Goal: Check status: Check status

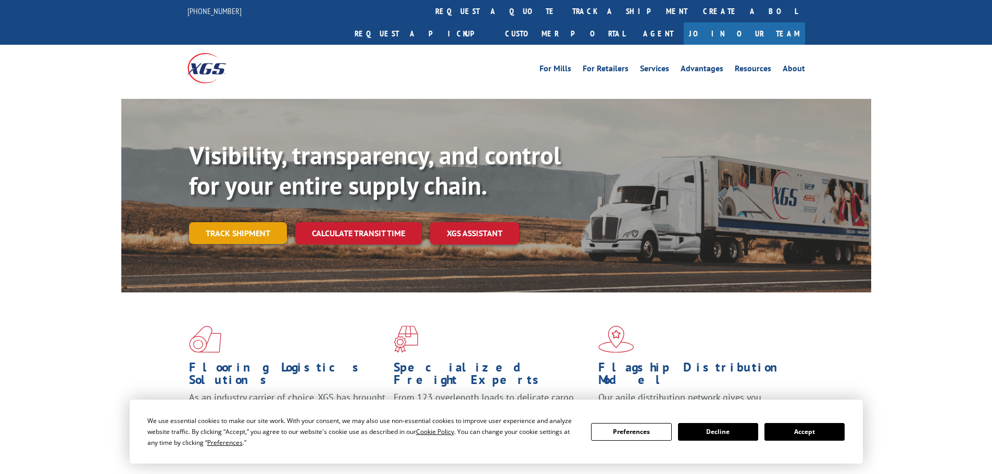
click at [238, 222] on link "Track shipment" at bounding box center [238, 233] width 98 height 22
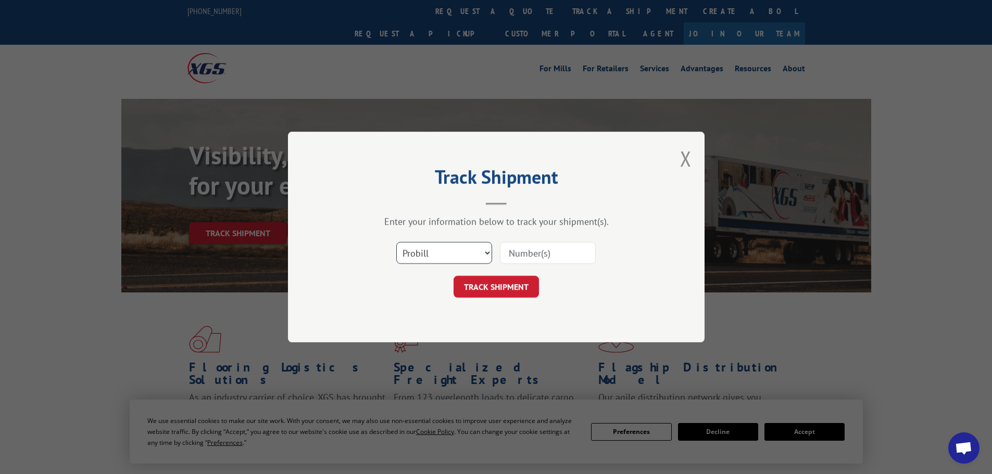
click at [436, 262] on select "Select category... Probill BOL PO" at bounding box center [444, 253] width 96 height 22
select select "bol"
click at [396, 242] on select "Select category... Probill BOL PO" at bounding box center [444, 253] width 96 height 22
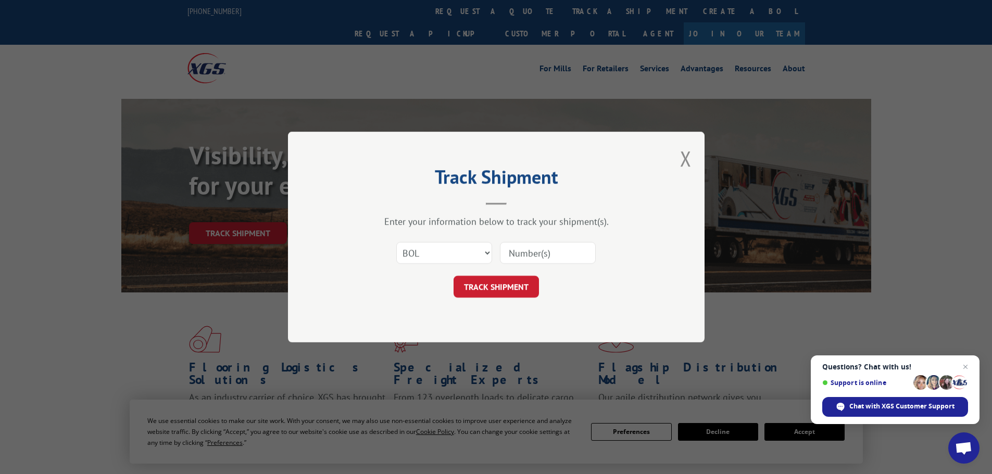
paste input "6000765"
type input "6000765"
click at [501, 280] on button "TRACK SHIPMENT" at bounding box center [495, 287] width 85 height 22
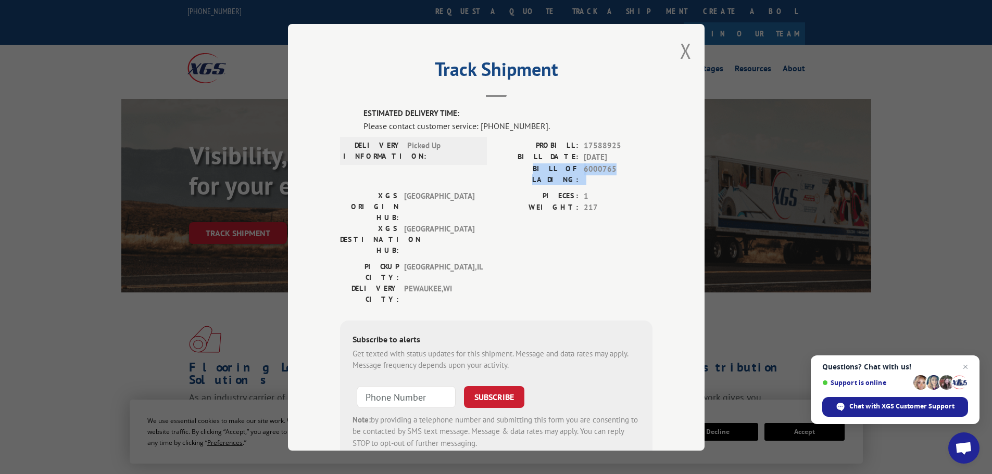
drag, startPoint x: 521, startPoint y: 168, endPoint x: 614, endPoint y: 171, distance: 93.2
click at [614, 171] on div "BILL OF LADING: 6000765" at bounding box center [574, 174] width 156 height 22
copy div "BILL OF LADING: 6000765"
click at [879, 409] on span "Chat with XGS Customer Support" at bounding box center [901, 406] width 105 height 9
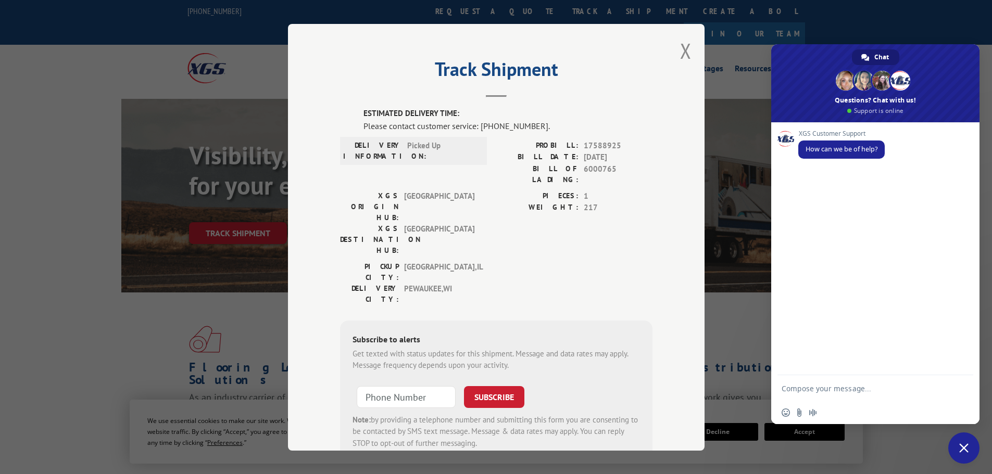
click at [805, 386] on textarea "Compose your message..." at bounding box center [864, 388] width 167 height 26
paste textarea "BILL OF LADING: 6000765"
type textarea "BILL OF LADING: 6000765"
click at [955, 379] on span "Send" at bounding box center [960, 379] width 17 height 17
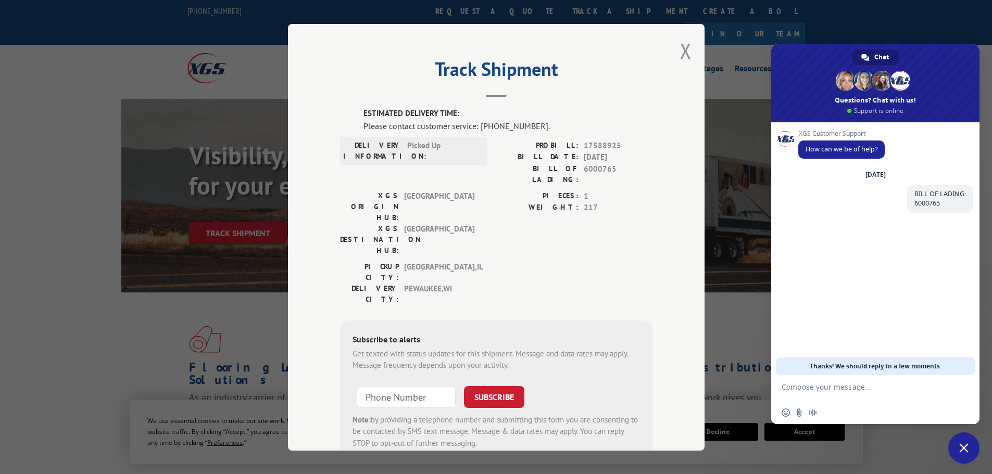
click at [818, 390] on textarea "Compose your message..." at bounding box center [864, 388] width 167 height 26
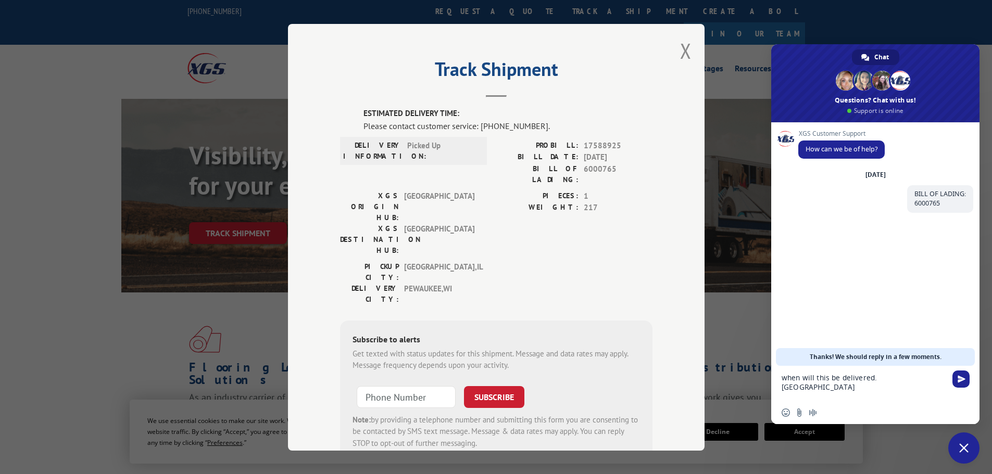
scroll to position [0, 0]
type textarea "when will this be delivered. [GEOGRAPHIC_DATA] 4919"
click at [958, 382] on span "Send" at bounding box center [961, 379] width 8 height 8
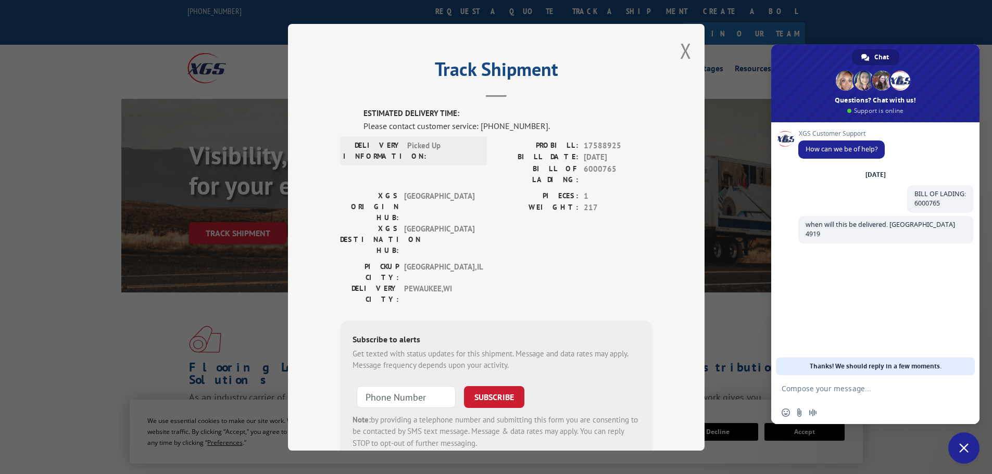
click at [830, 389] on textarea "Compose your message..." at bounding box center [864, 388] width 167 height 26
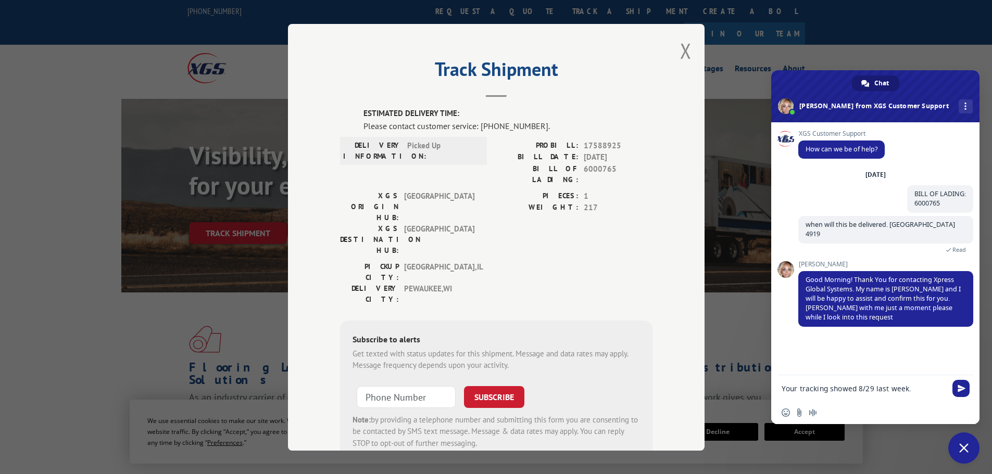
click at [800, 389] on textarea "Your tracking showed 8/29 last week." at bounding box center [864, 388] width 167 height 26
type textarea "Your website tracking showed 8/29 last week."
click at [964, 377] on span "Send" at bounding box center [961, 379] width 8 height 8
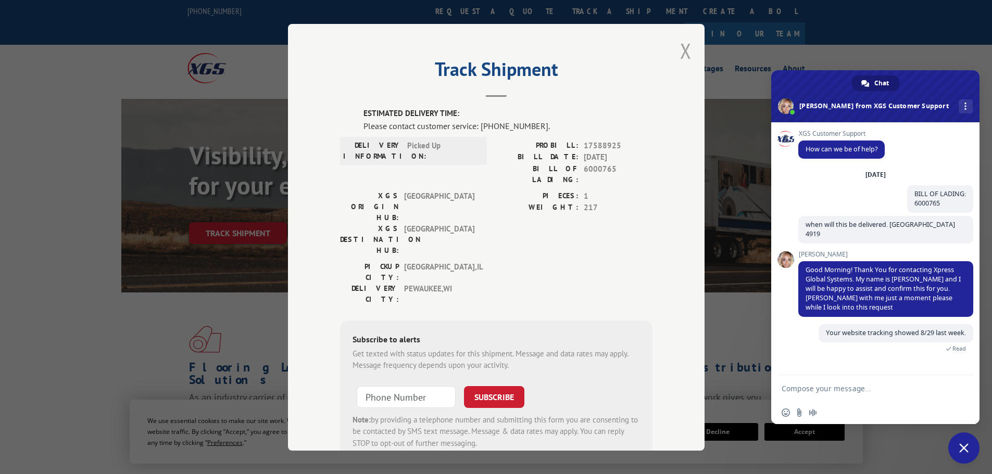
click at [682, 47] on button "Close modal" at bounding box center [685, 51] width 11 height 28
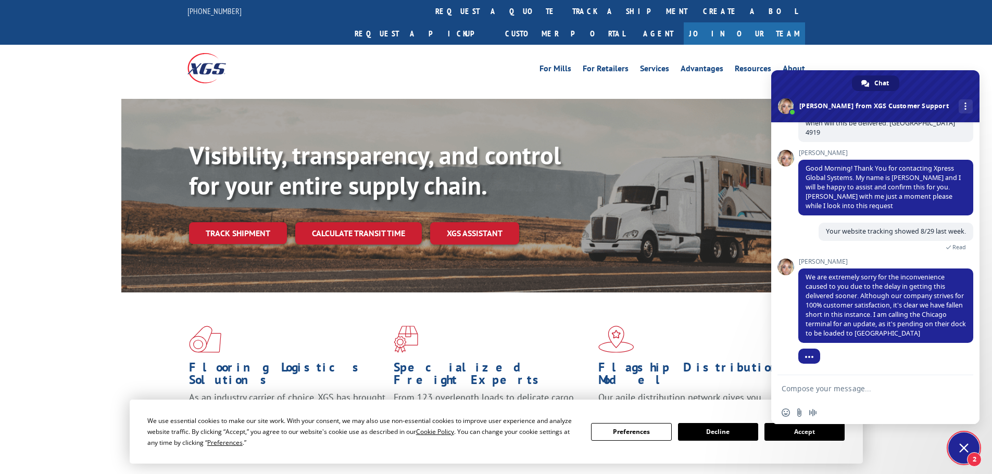
scroll to position [111, 0]
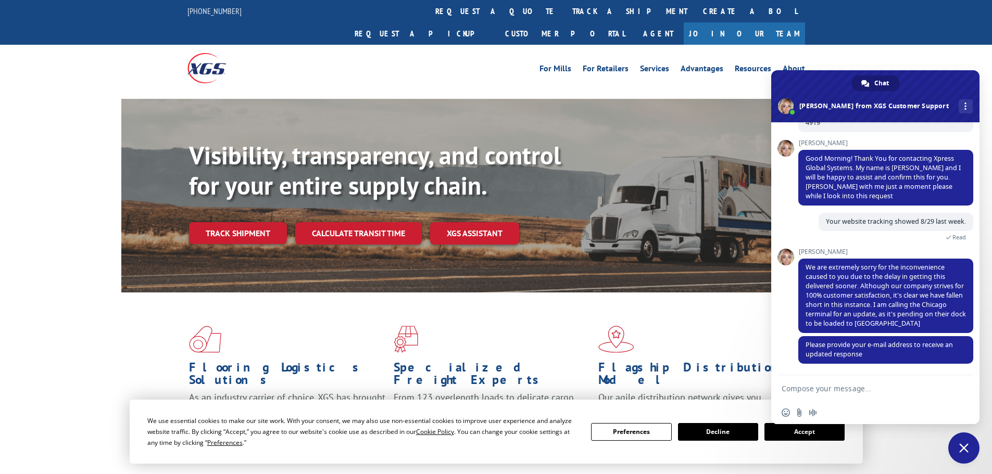
click at [818, 390] on textarea "Compose your message..." at bounding box center [864, 388] width 167 height 26
type textarea "[EMAIL_ADDRESS][DOMAIN_NAME]"
click at [962, 381] on span "Send" at bounding box center [960, 388] width 17 height 17
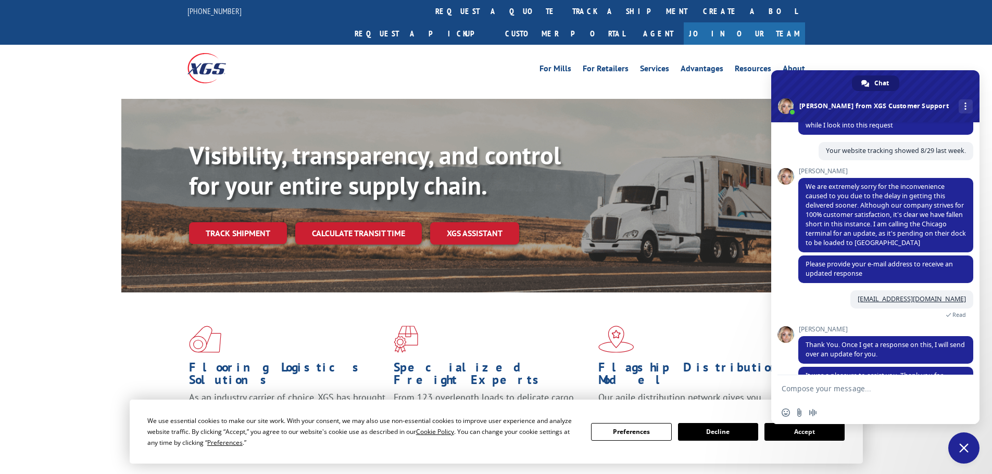
scroll to position [272, 0]
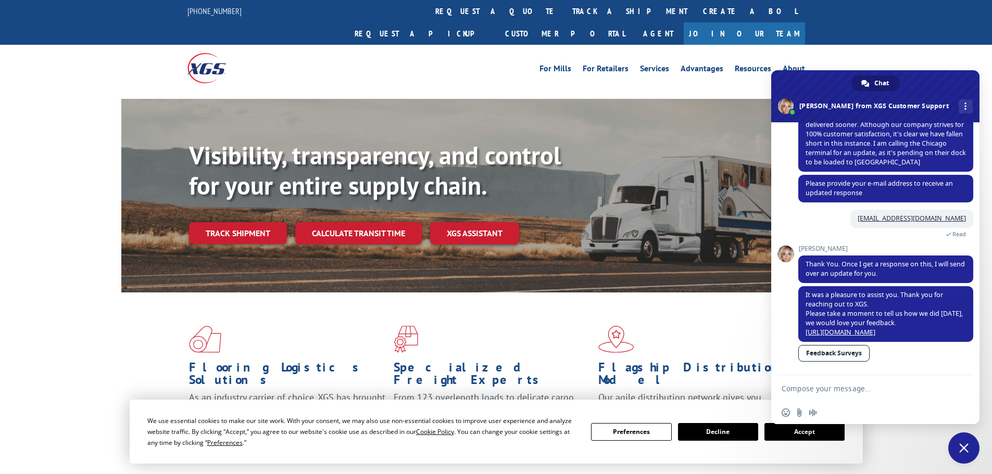
click at [863, 351] on link "Feedback Surveys" at bounding box center [833, 353] width 71 height 17
